Goal: Browse casually

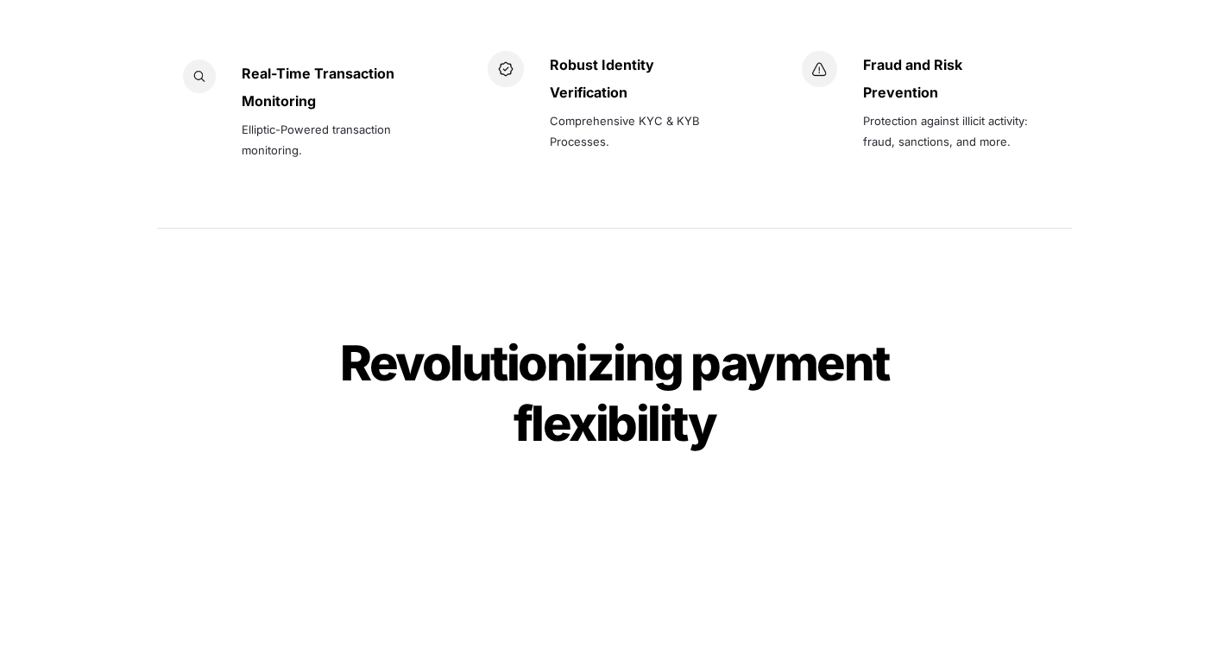
scroll to position [2864, 0]
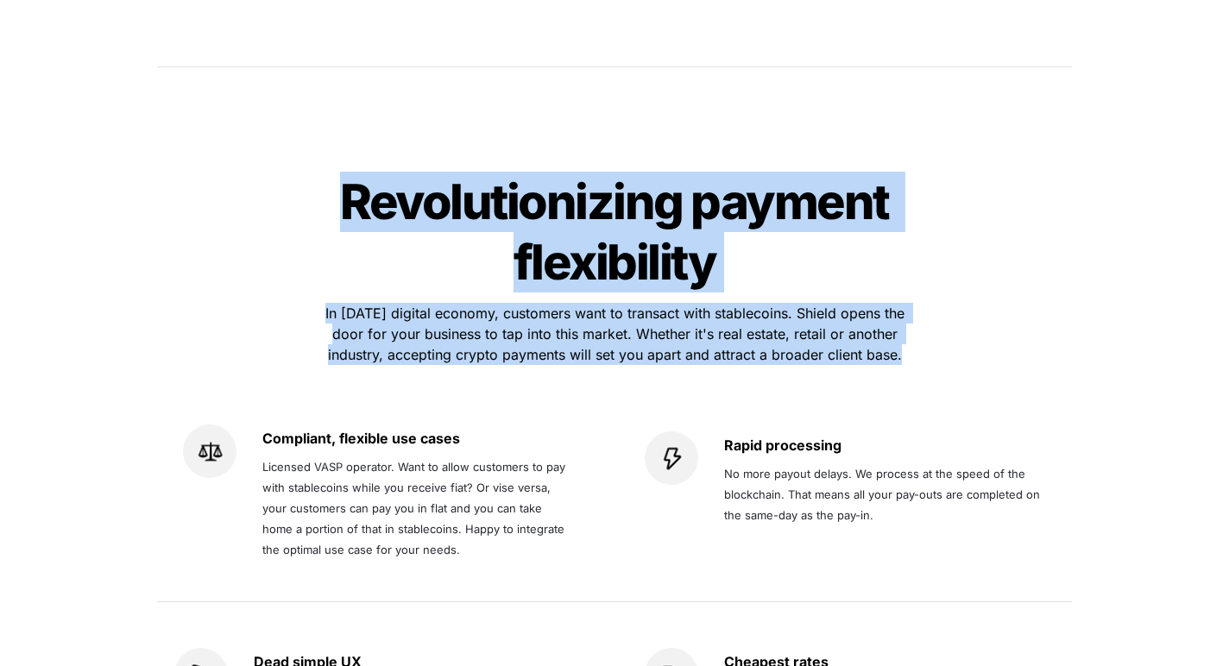
drag, startPoint x: 336, startPoint y: 125, endPoint x: 929, endPoint y: 316, distance: 622.8
click at [929, 316] on div "Revolutionizing payment flexibility Revolutionizing payment flexibility In [DAT…" at bounding box center [614, 483] width 949 height 670
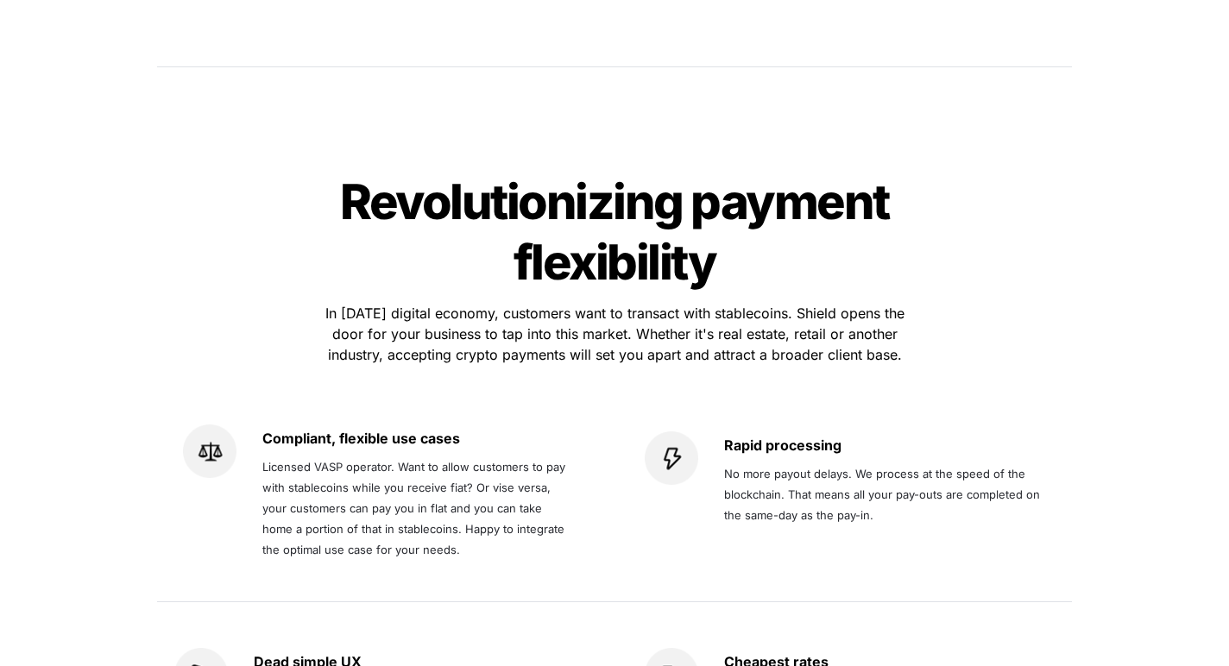
click at [906, 299] on p "In [DATE] digital economy, customers want to transact with stablecoins. Shield …" at bounding box center [614, 333] width 604 height 69
click at [906, 306] on p "In [DATE] digital economy, customers want to transact with stablecoins. Shield …" at bounding box center [614, 333] width 604 height 69
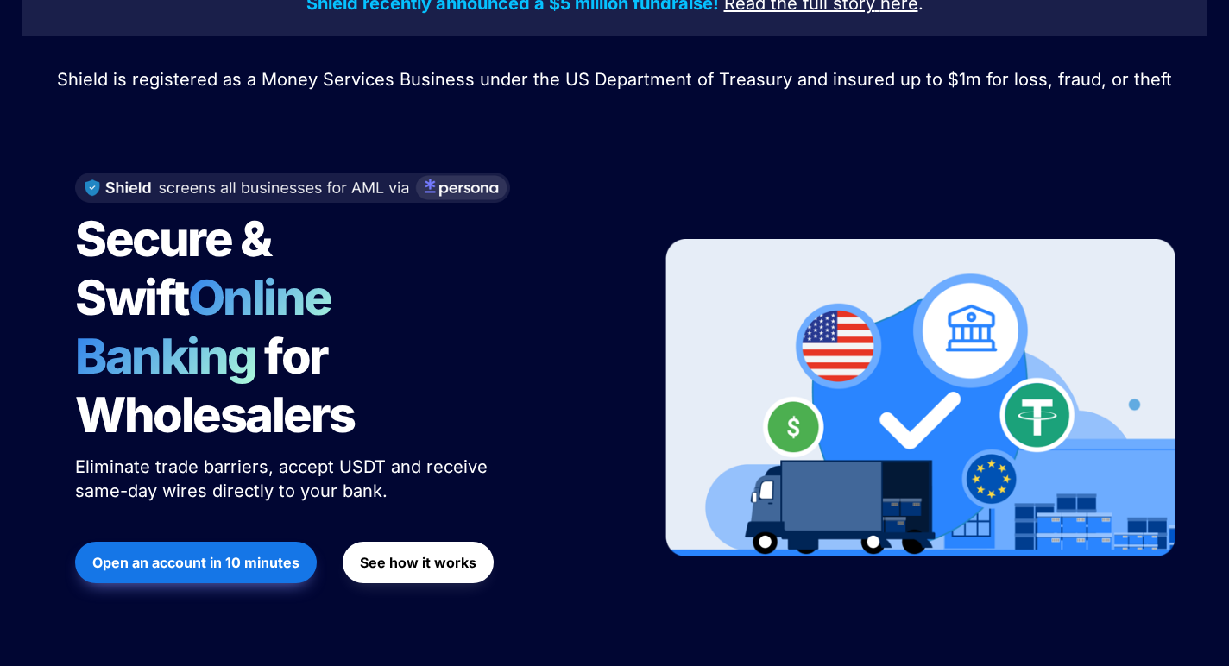
scroll to position [0, 0]
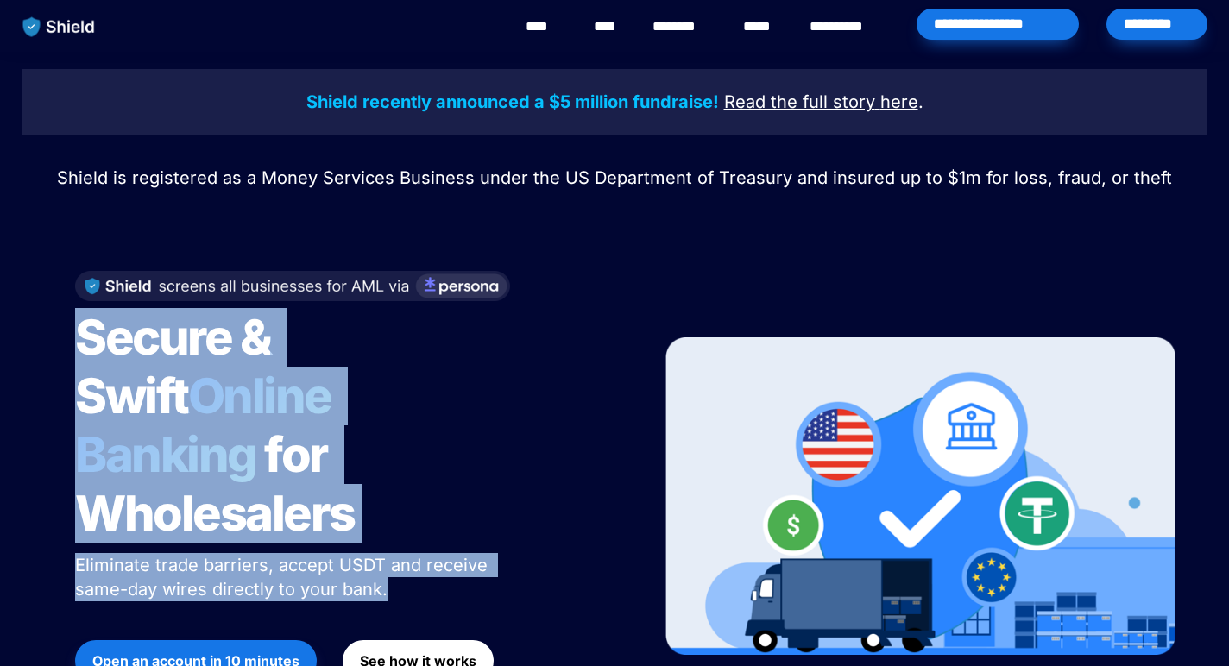
drag, startPoint x: 66, startPoint y: 336, endPoint x: 405, endPoint y: 534, distance: 393.0
click at [405, 534] on div "Secure & Swift Online Banking for Wholesalers Eliminate trade barriers, accept …" at bounding box center [347, 497] width 586 height 486
click at [405, 550] on p "Eliminate trade barriers, accept USDT and receive same-day wires directly to yo…" at bounding box center [291, 577] width 432 height 55
drag, startPoint x: 405, startPoint y: 534, endPoint x: 72, endPoint y: 352, distance: 378.9
click at [72, 352] on div "Secure & Swift Online Banking for Wholesalers Eliminate trade barriers, accept …" at bounding box center [347, 497] width 586 height 486
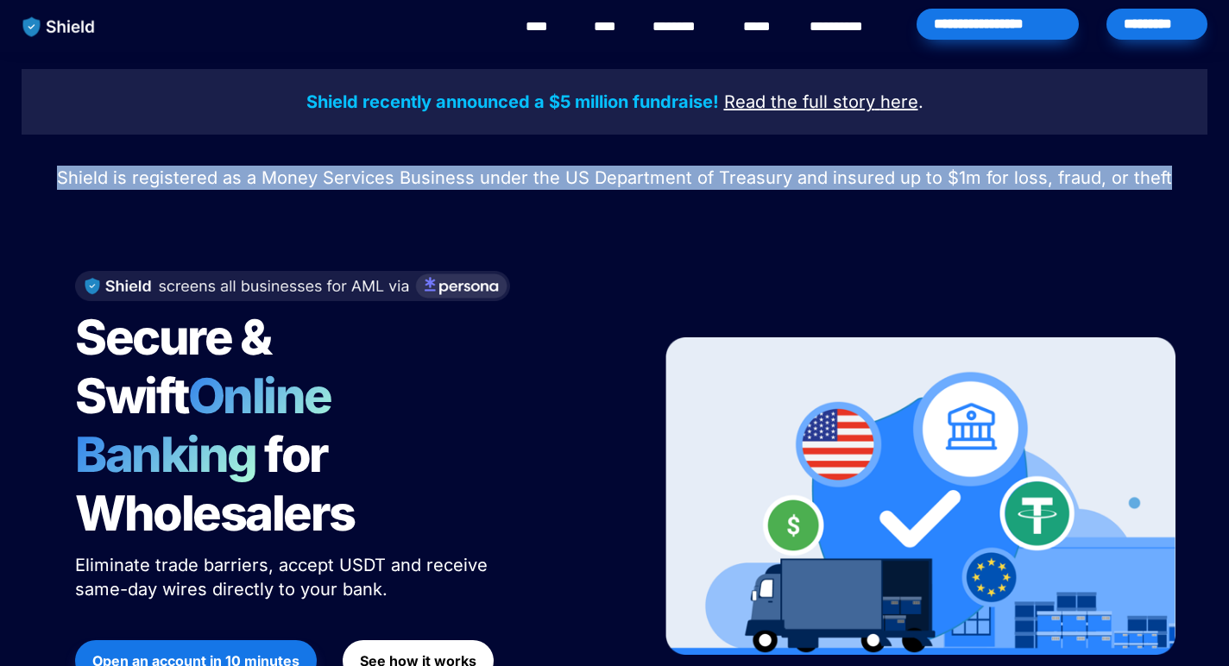
drag, startPoint x: 72, startPoint y: 177, endPoint x: 1174, endPoint y: 179, distance: 1102.1
click at [1174, 179] on p "Shield is registered as a Money Services Business under the US Department of Tr…" at bounding box center [615, 177] width 1186 height 31
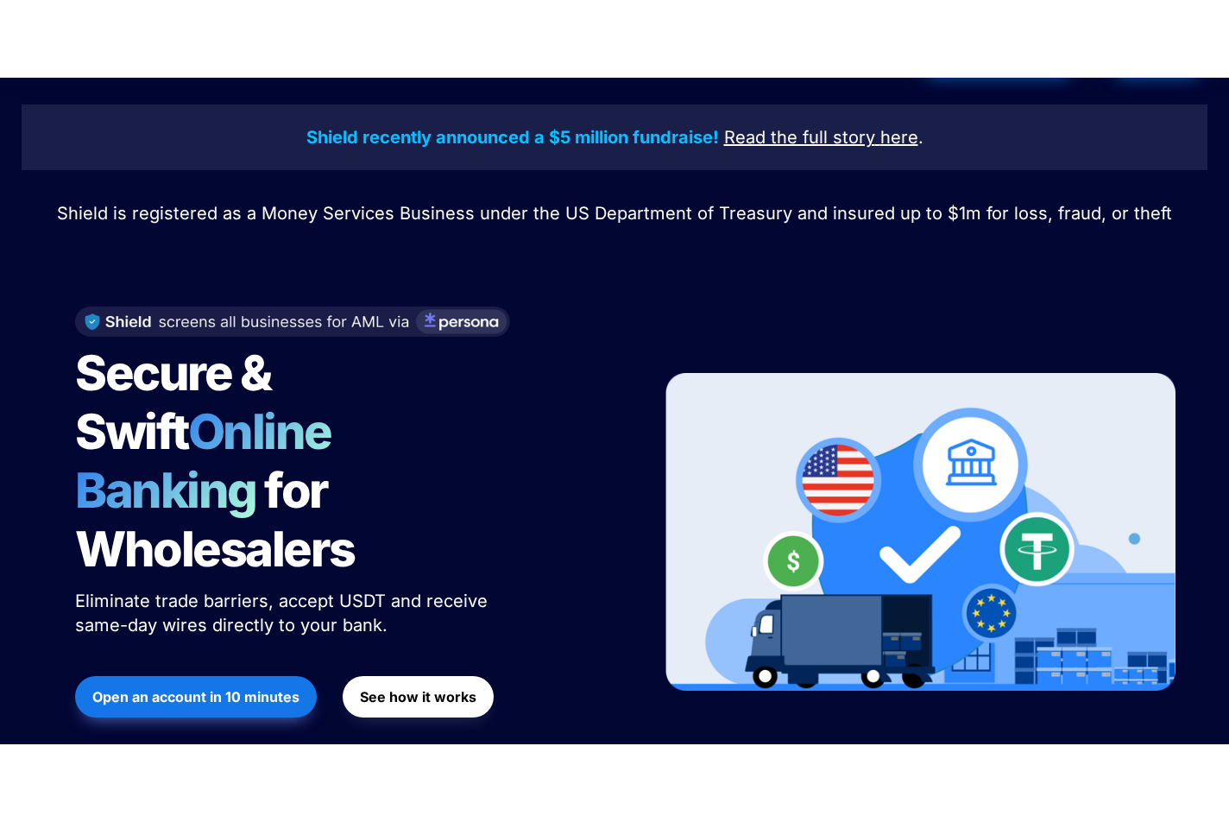
scroll to position [70, 0]
